Goal: Transaction & Acquisition: Purchase product/service

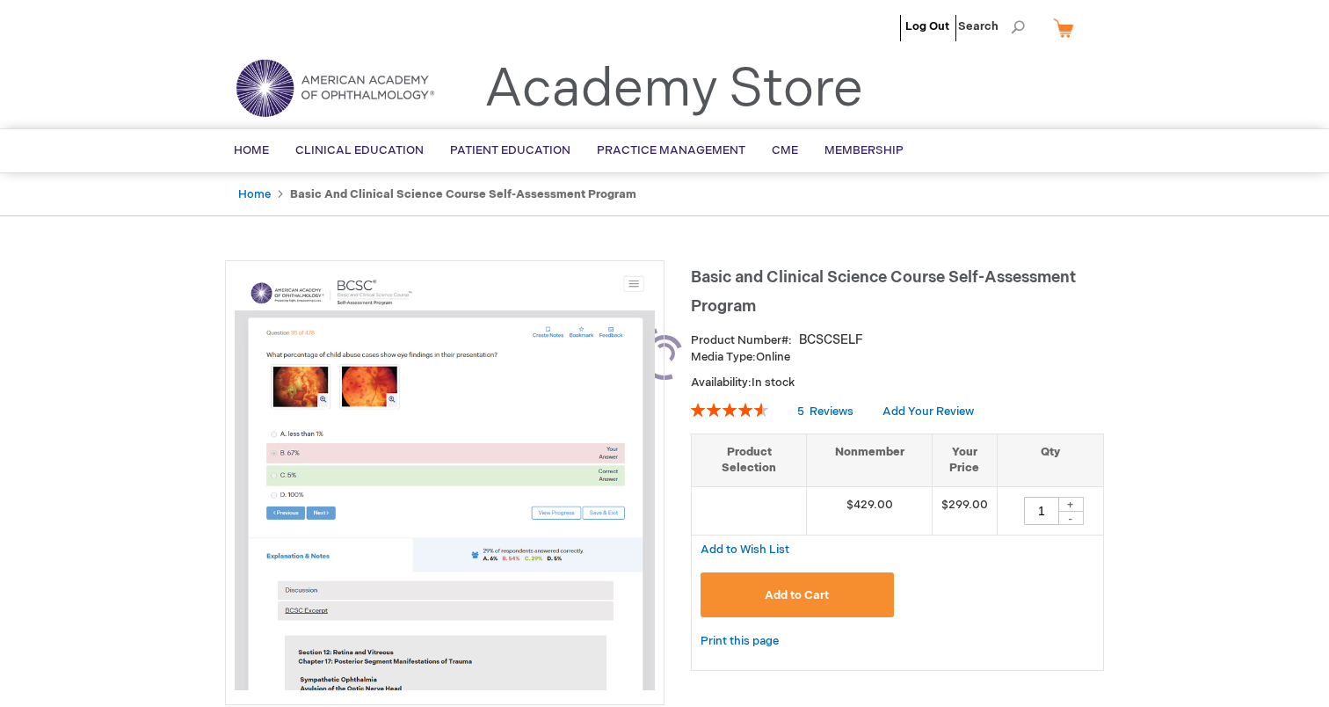
type input "1"
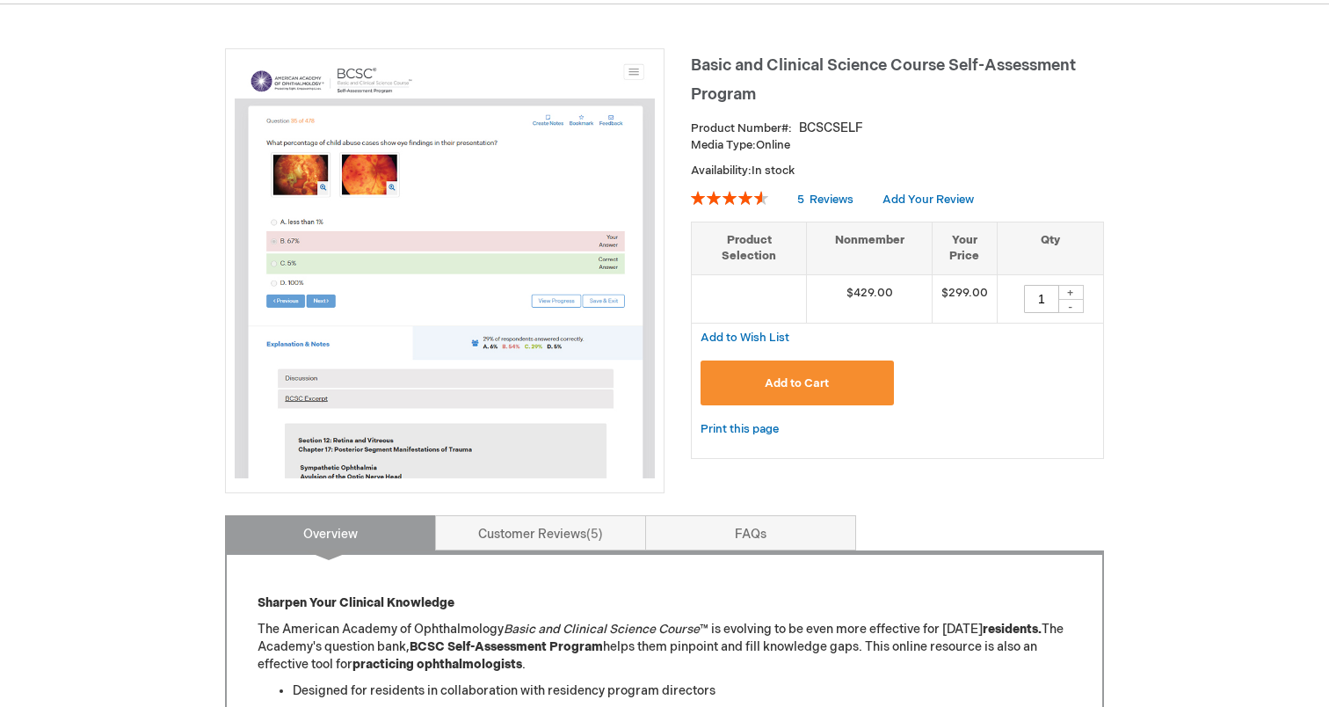
scroll to position [223, 0]
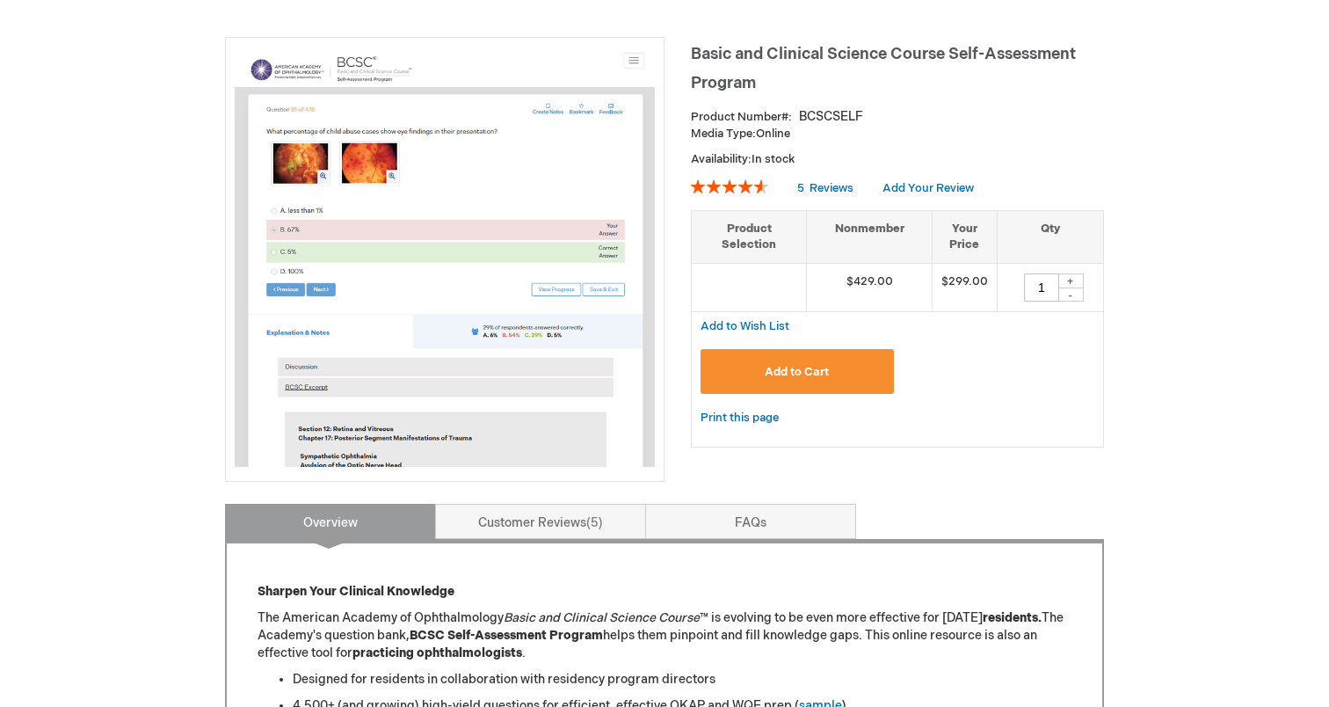
click at [802, 370] on span "Add to Cart" at bounding box center [797, 372] width 64 height 14
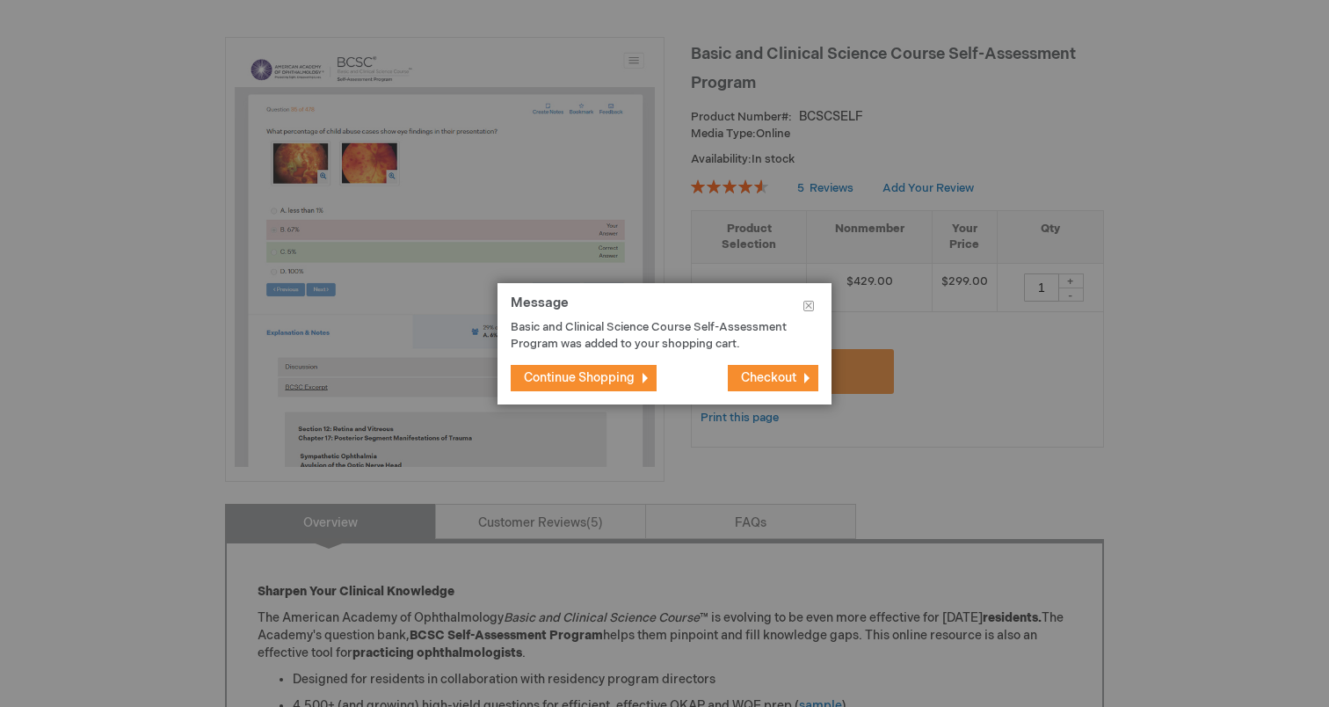
click at [744, 376] on span "Checkout" at bounding box center [768, 377] width 55 height 15
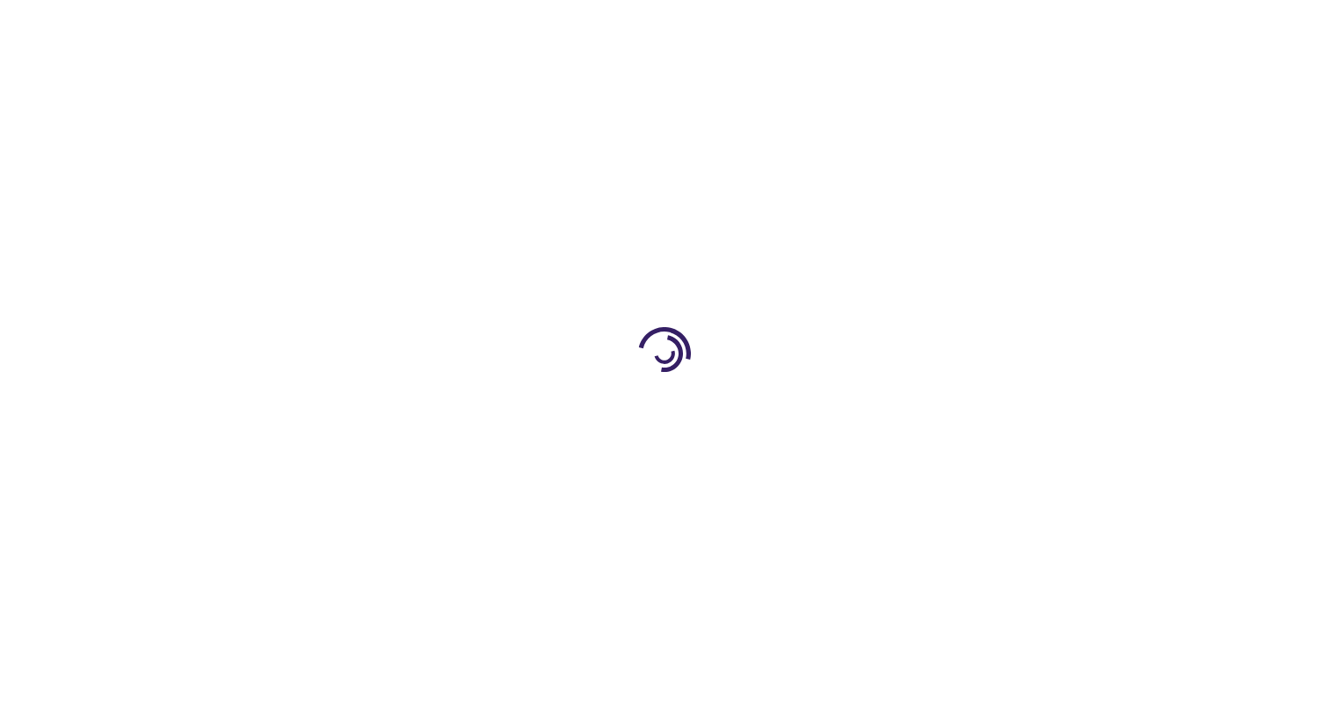
select select "CA"
select select "76"
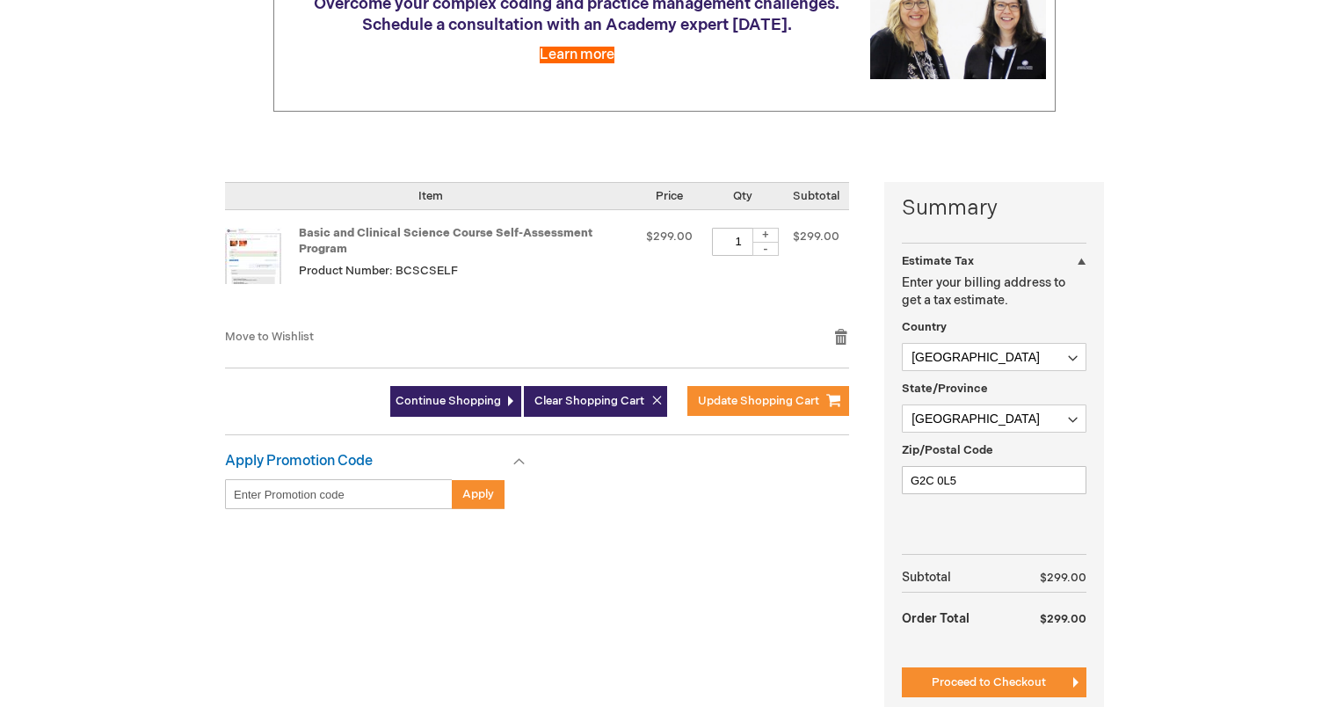
scroll to position [292, 0]
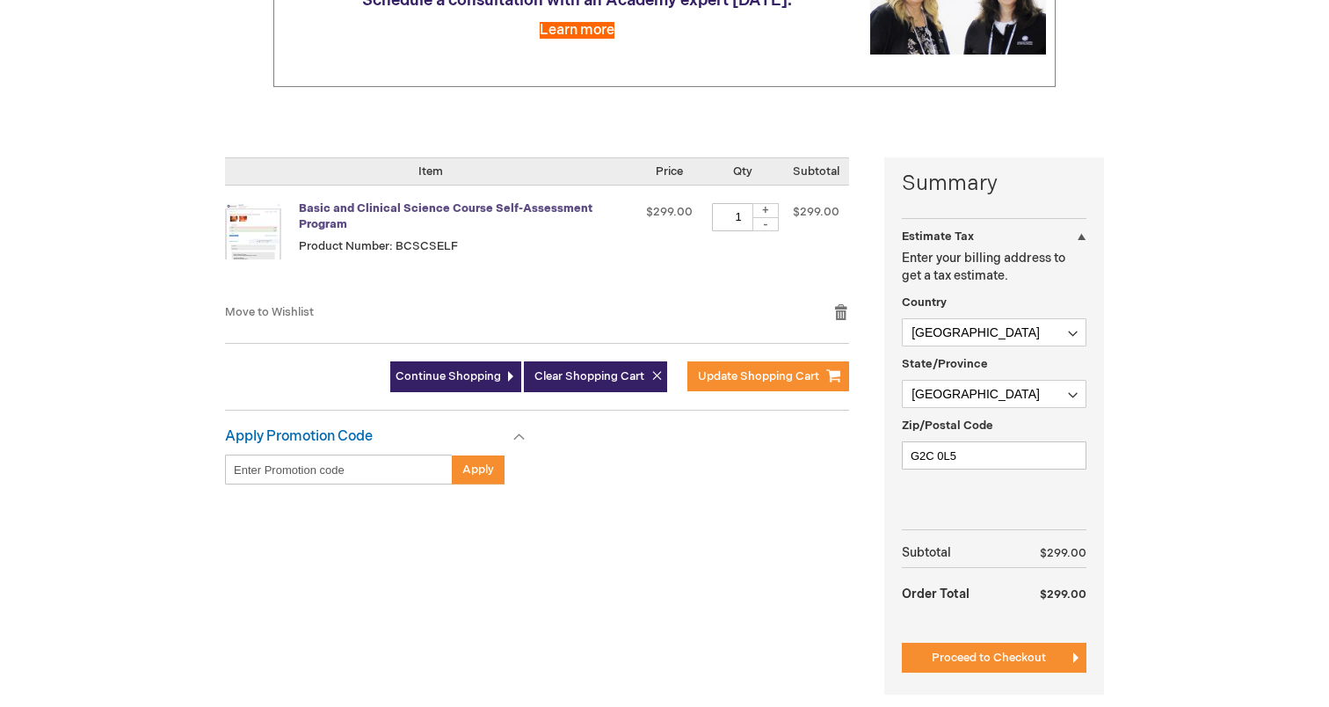
click at [511, 202] on link "Basic and Clinical Science Course Self-Assessment Program" at bounding box center [446, 216] width 294 height 31
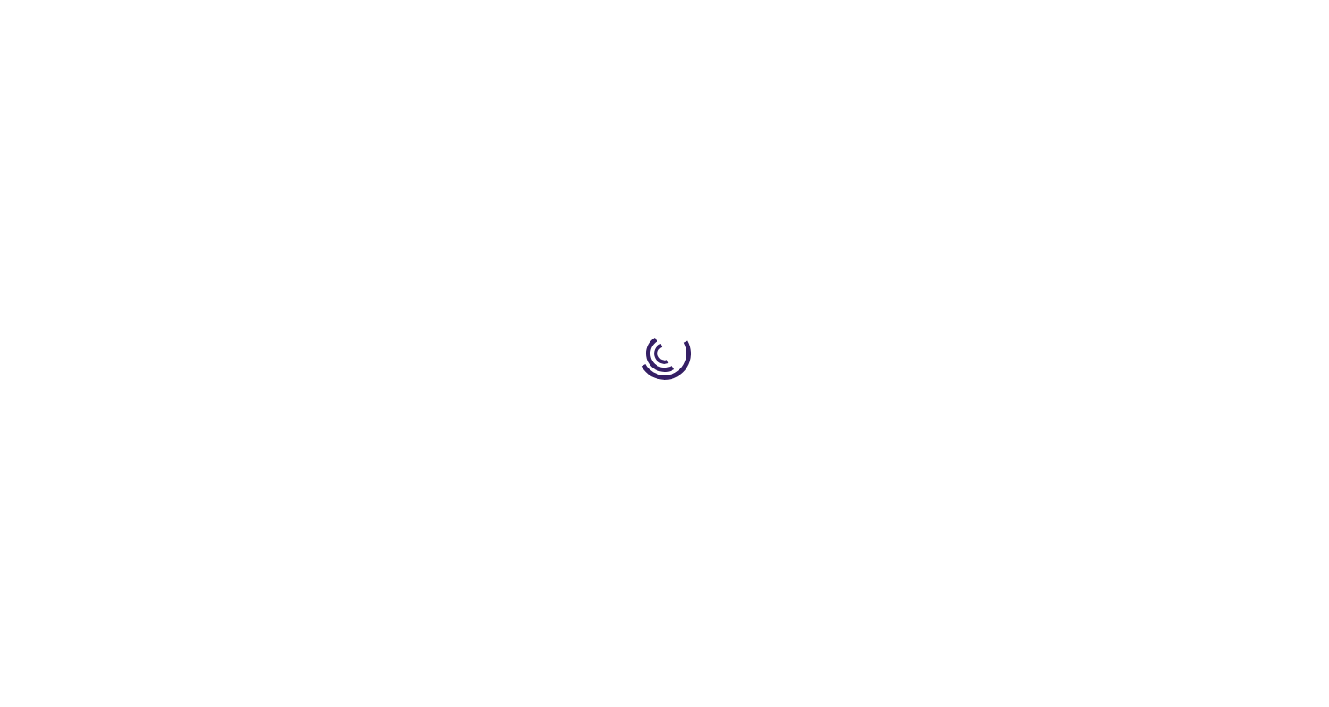
type input "1"
